Goal: Information Seeking & Learning: Check status

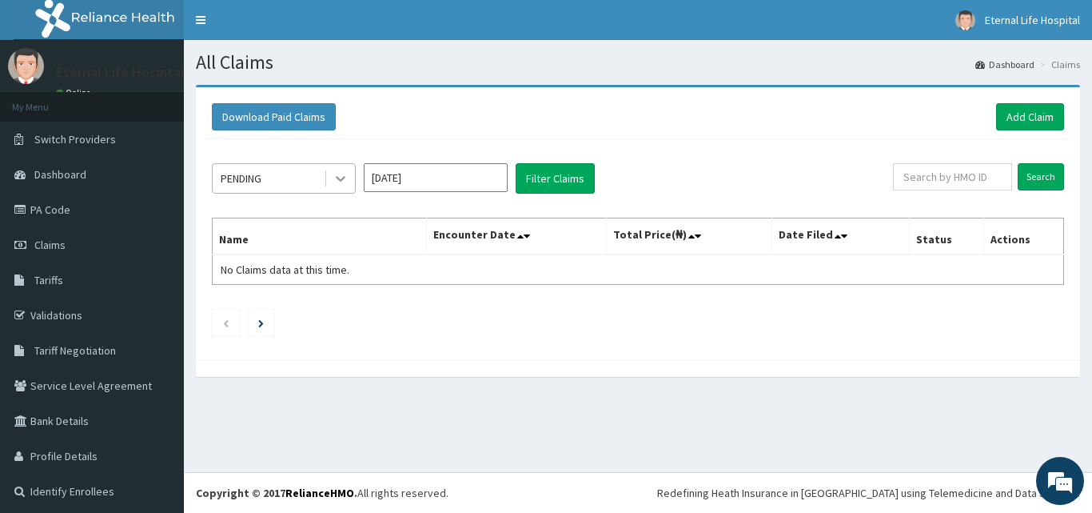
click at [345, 184] on icon at bounding box center [341, 178] width 16 height 16
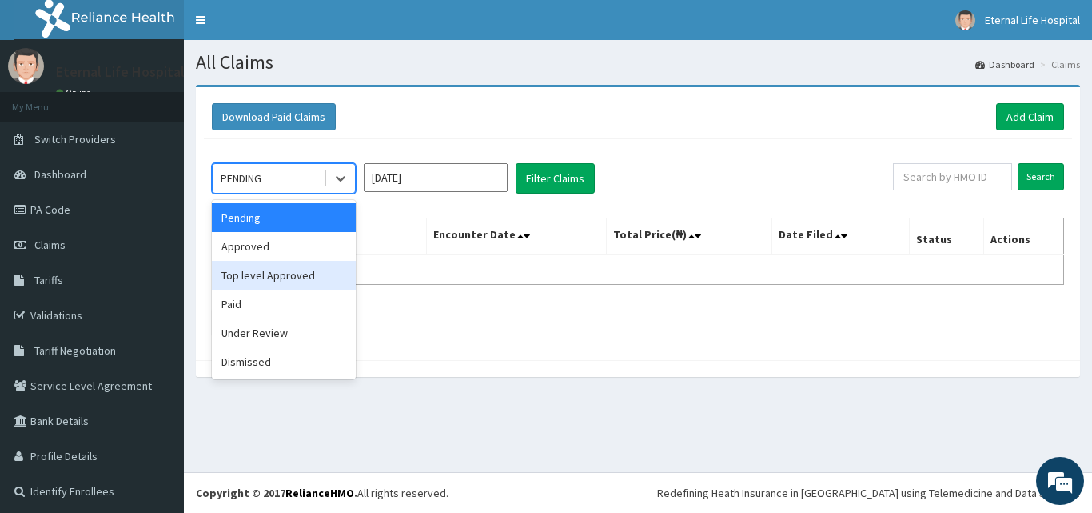
click at [325, 261] on div "Top level Approved" at bounding box center [284, 275] width 144 height 29
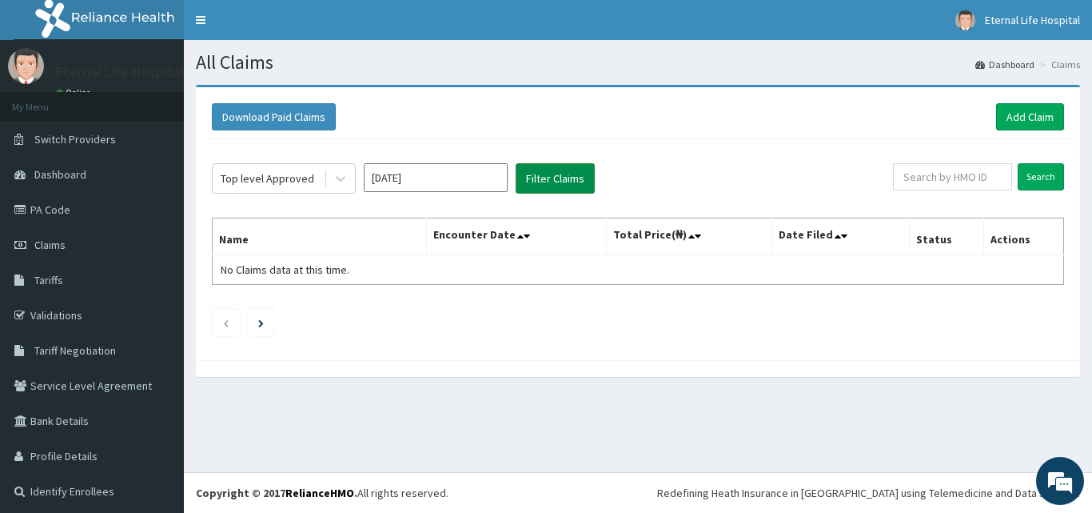
click at [569, 183] on button "Filter Claims" at bounding box center [555, 178] width 79 height 30
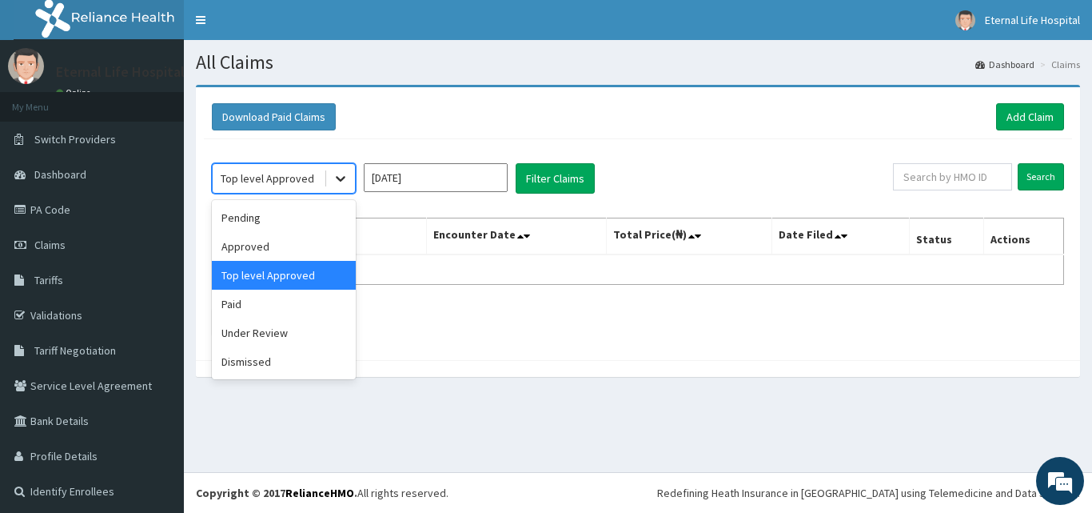
click at [333, 175] on icon at bounding box center [341, 178] width 16 height 16
click at [329, 236] on div "Approved" at bounding box center [284, 246] width 144 height 29
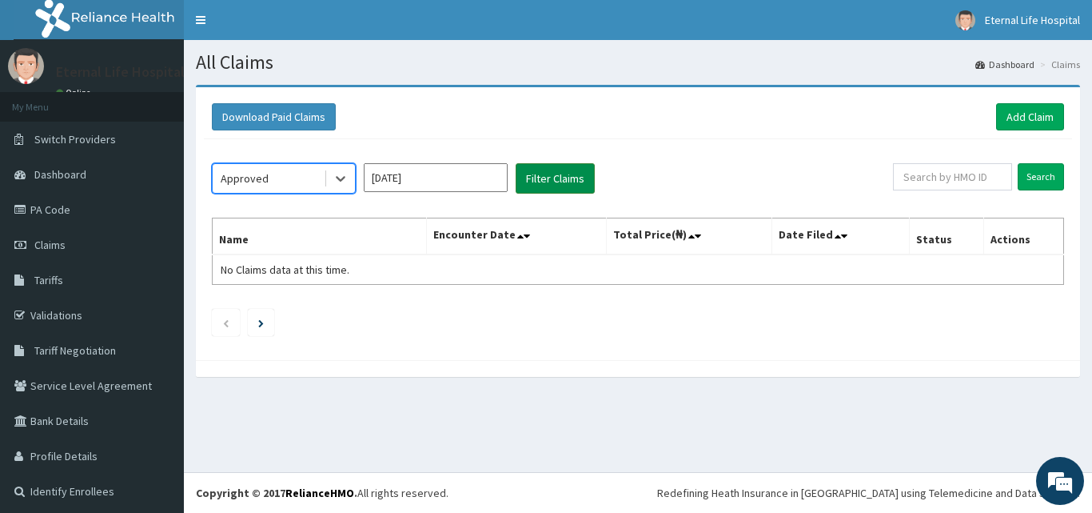
click at [577, 182] on button "Filter Claims" at bounding box center [555, 178] width 79 height 30
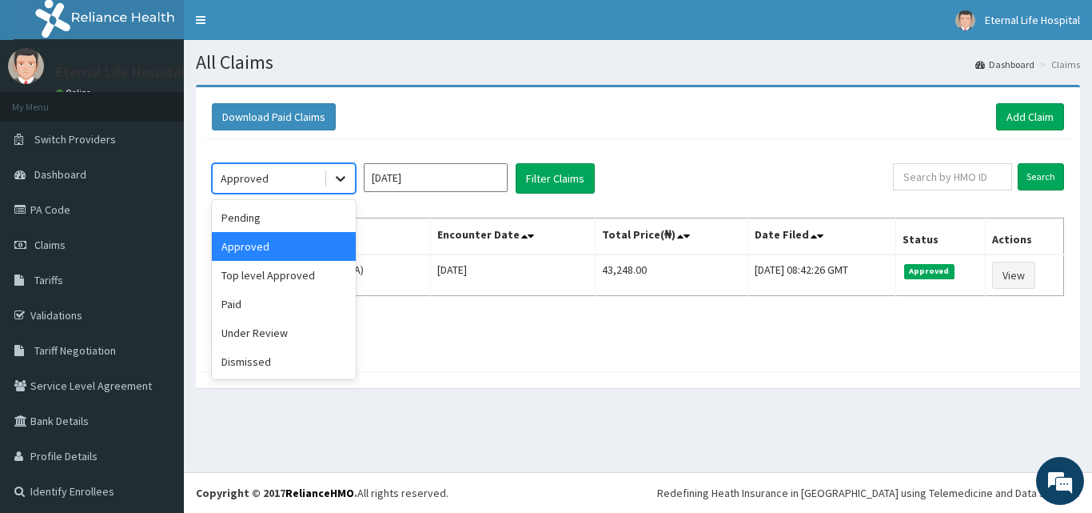
click at [327, 176] on div at bounding box center [340, 178] width 29 height 29
click at [317, 298] on div "Paid" at bounding box center [284, 303] width 144 height 29
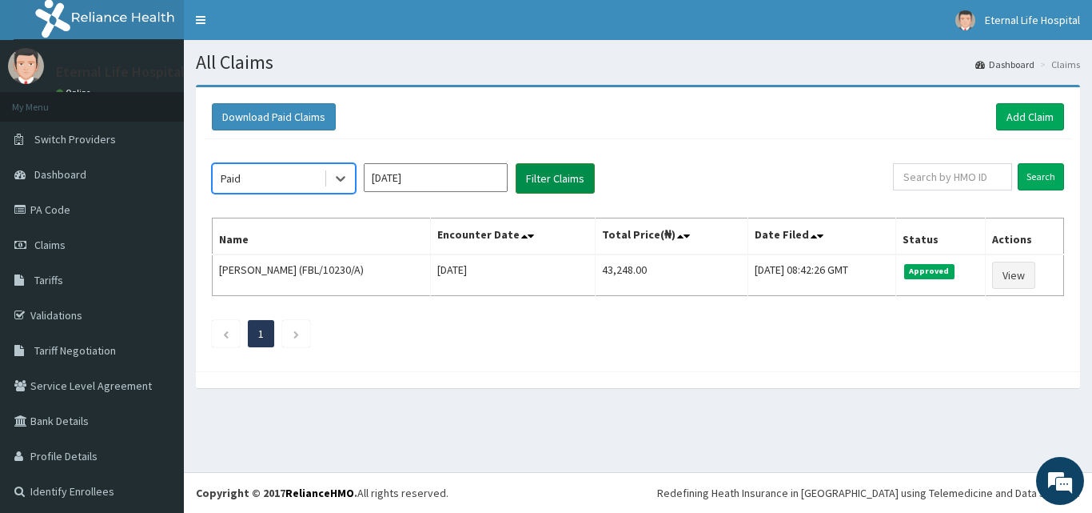
click at [569, 178] on button "Filter Claims" at bounding box center [555, 178] width 79 height 30
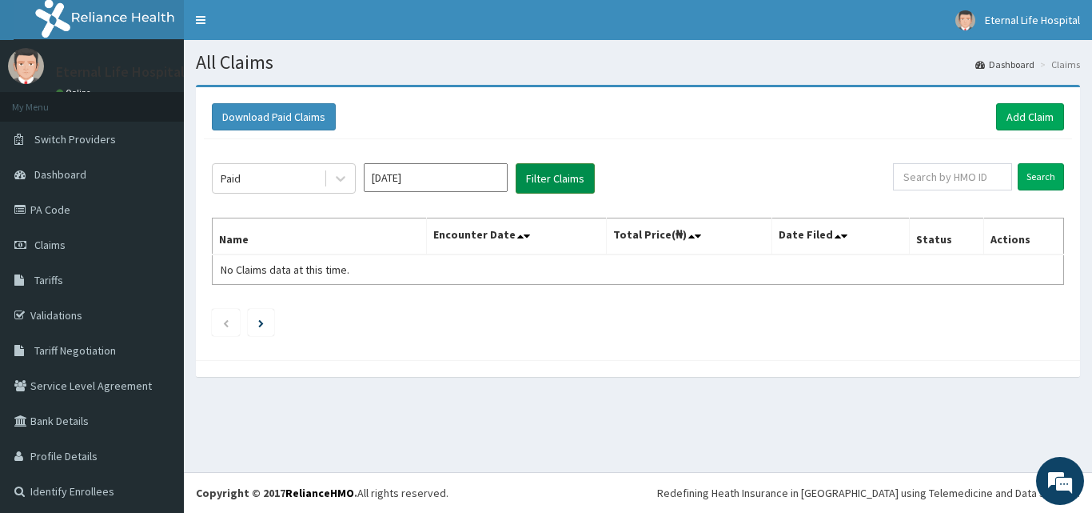
click at [569, 178] on button "Filter Claims" at bounding box center [555, 178] width 79 height 30
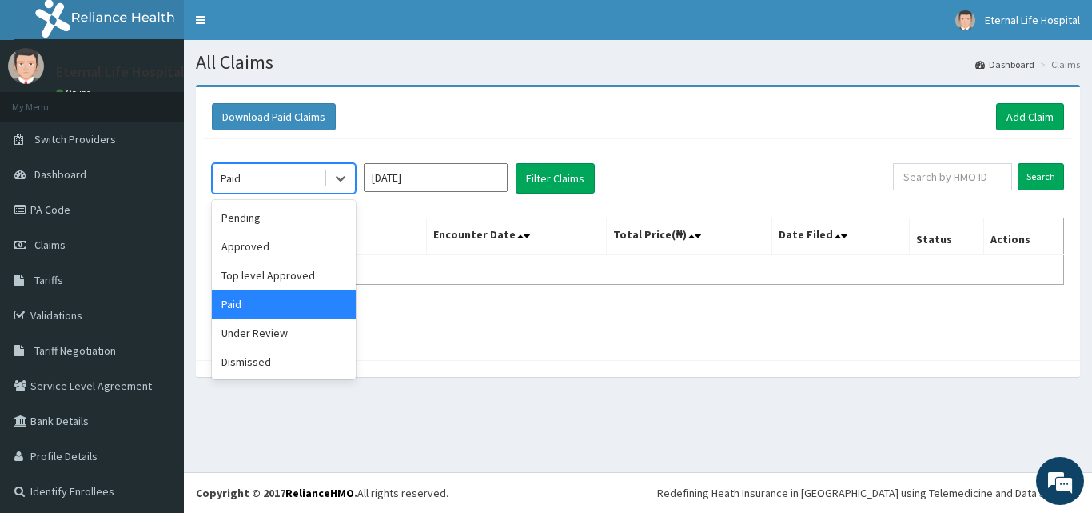
click at [314, 185] on div "Paid" at bounding box center [268, 179] width 111 height 26
click at [277, 328] on div "Under Review" at bounding box center [284, 332] width 144 height 29
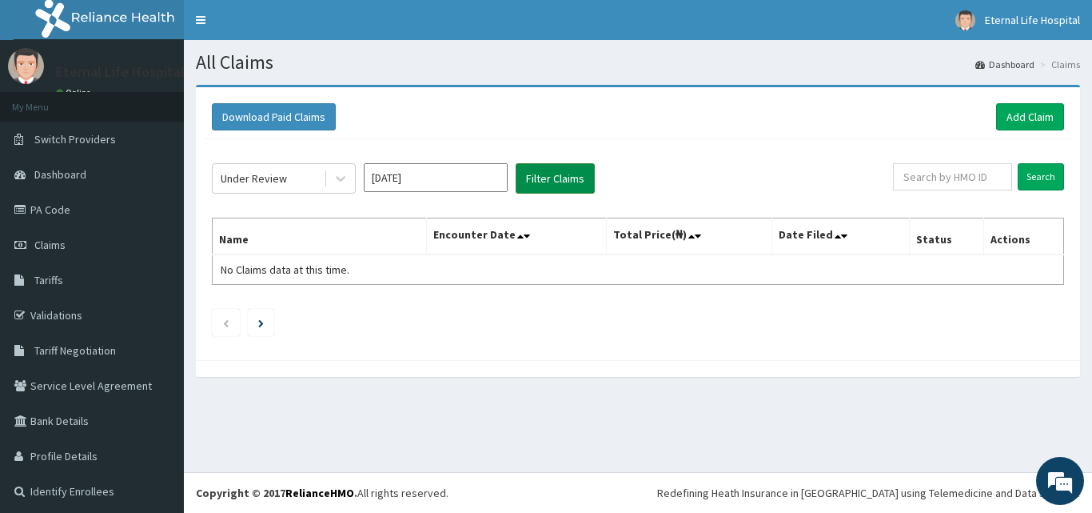
click at [569, 177] on button "Filter Claims" at bounding box center [555, 178] width 79 height 30
